Goal: Task Accomplishment & Management: Use online tool/utility

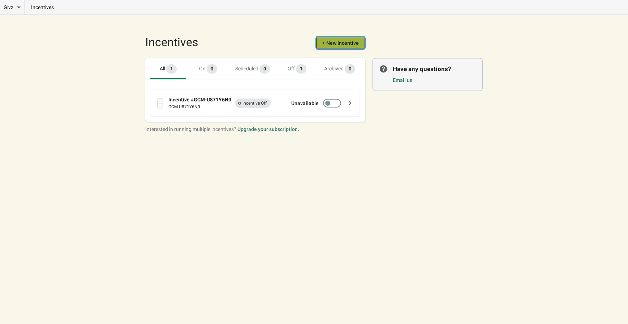
click at [341, 44] on span "+ New Incentive" at bounding box center [340, 43] width 36 height 6
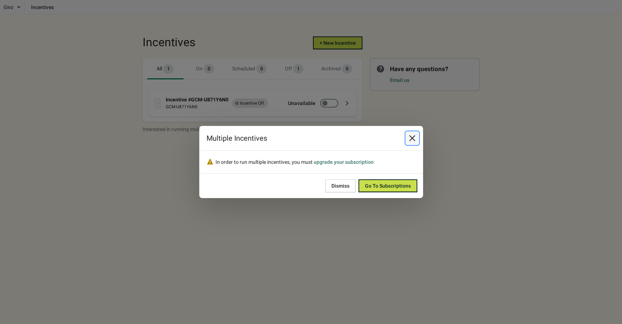
click at [415, 140] on icon "Close" at bounding box center [412, 138] width 6 height 6
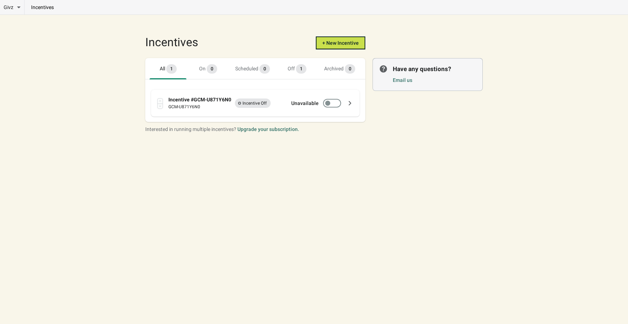
click at [263, 97] on div "Incentive #GCM-U871Y6N0 GCM-U871Y6N0 Incomplete Incentive Off Unavailable" at bounding box center [260, 103] width 185 height 14
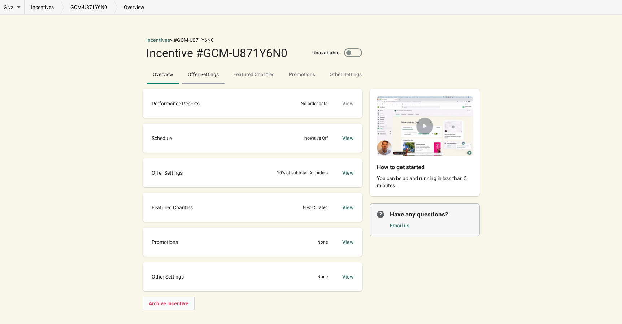
click at [202, 74] on span "Offer Settings" at bounding box center [203, 74] width 43 height 13
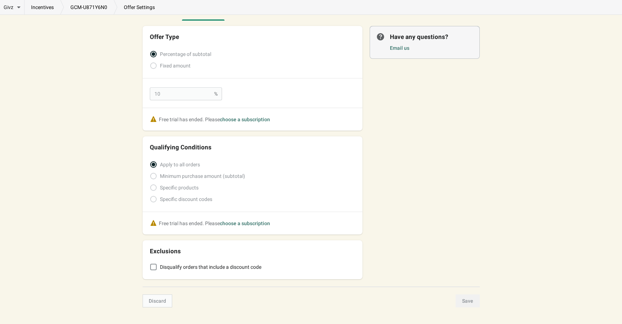
scroll to position [72, 0]
